Goal: Navigation & Orientation: Find specific page/section

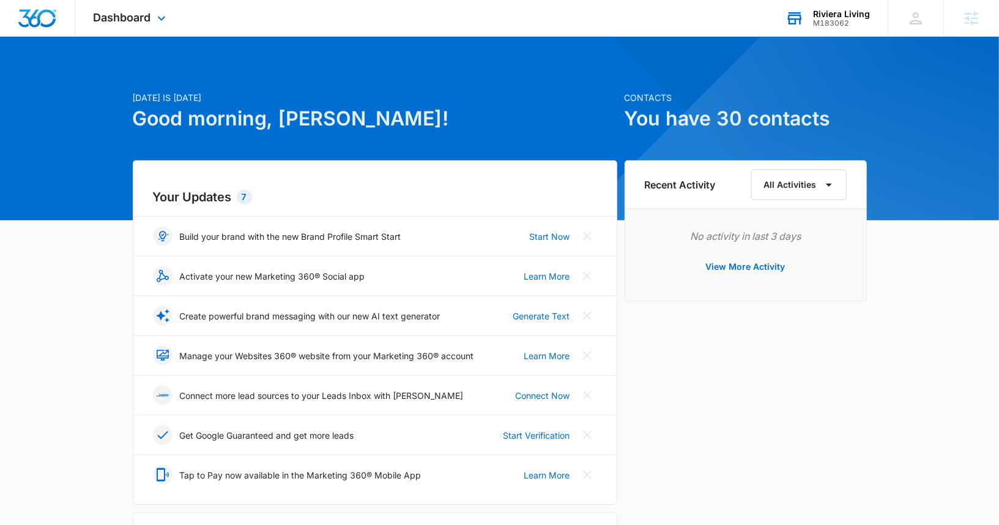
click at [818, 20] on div "M183062" at bounding box center [841, 23] width 57 height 9
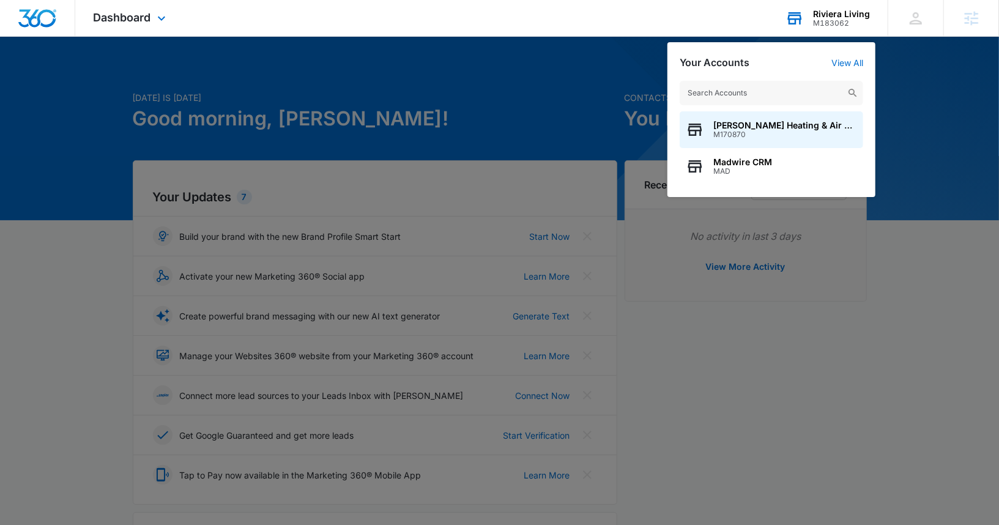
click at [759, 91] on input "text" at bounding box center [770, 93] width 183 height 24
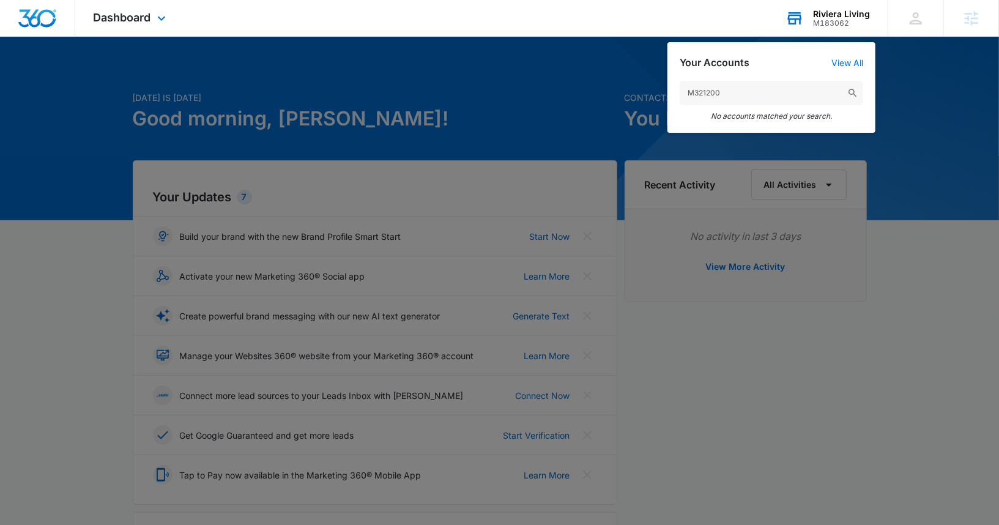
click at [750, 99] on input "M321200" at bounding box center [770, 93] width 183 height 24
type input "american diving supply"
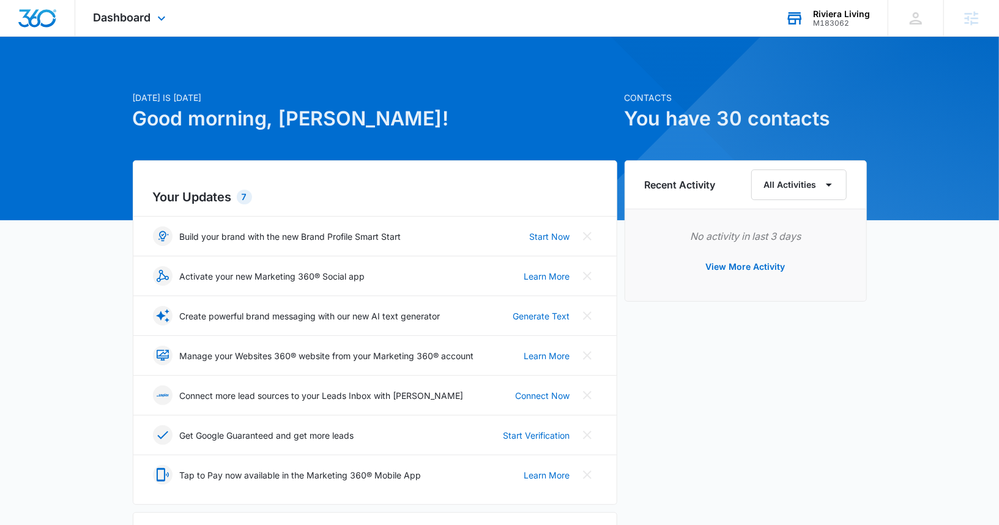
click at [805, 23] on div "Riviera Living M183062 Your Accounts View All" at bounding box center [827, 18] width 120 height 36
